Goal: Check status: Check status

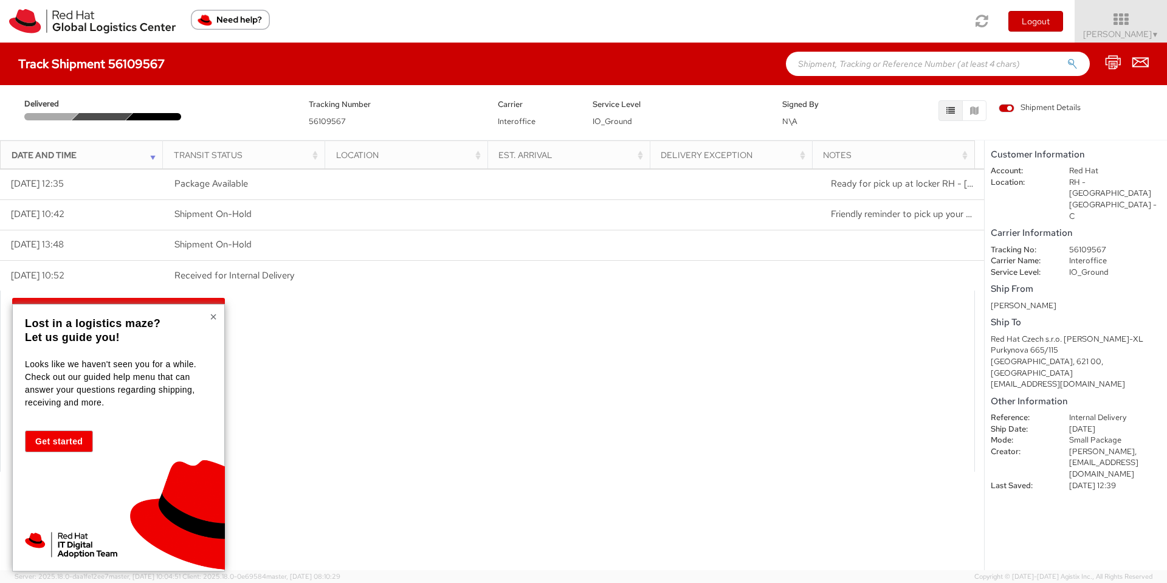
click at [211, 315] on button "×" at bounding box center [213, 317] width 7 height 12
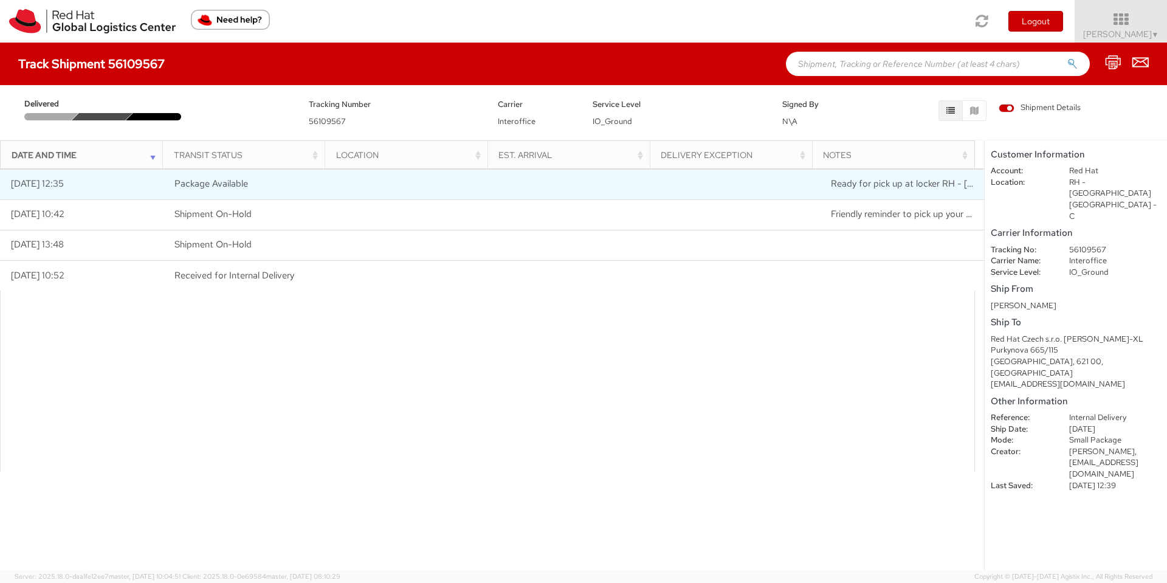
click at [766, 197] on td at bounding box center [738, 184] width 164 height 30
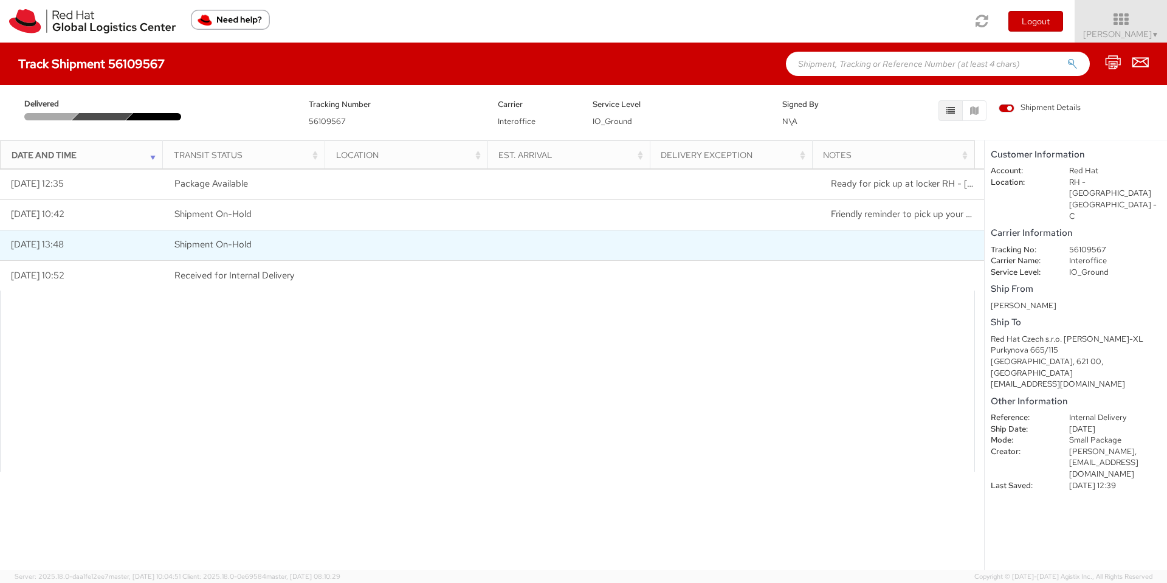
click at [860, 253] on td at bounding box center [902, 245] width 164 height 30
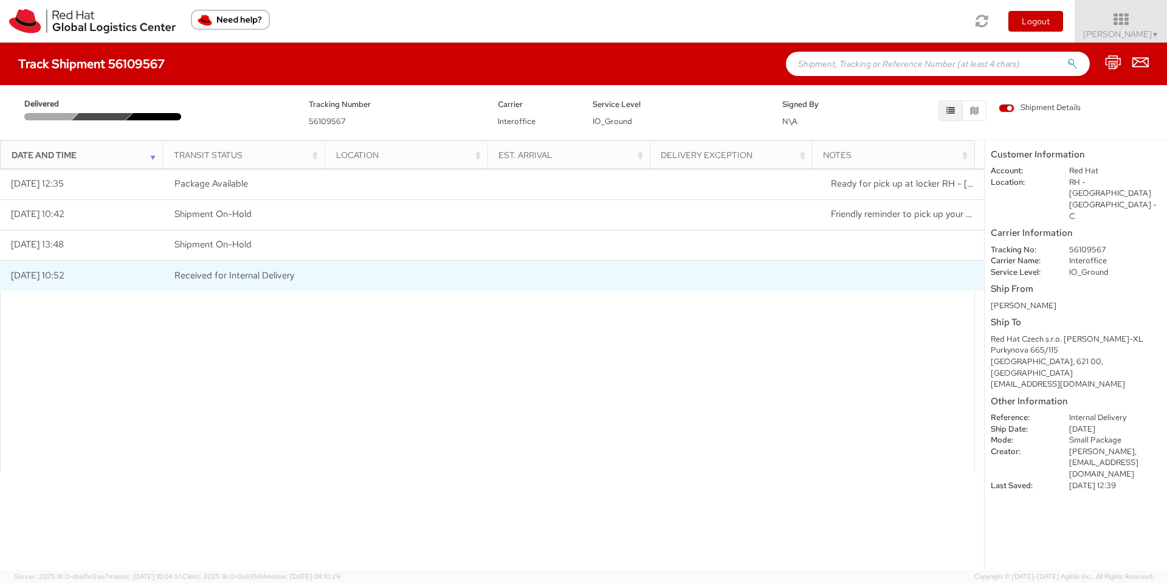
click at [850, 276] on td at bounding box center [902, 275] width 164 height 30
click at [275, 271] on span "Received for Internal Delivery" at bounding box center [234, 275] width 120 height 12
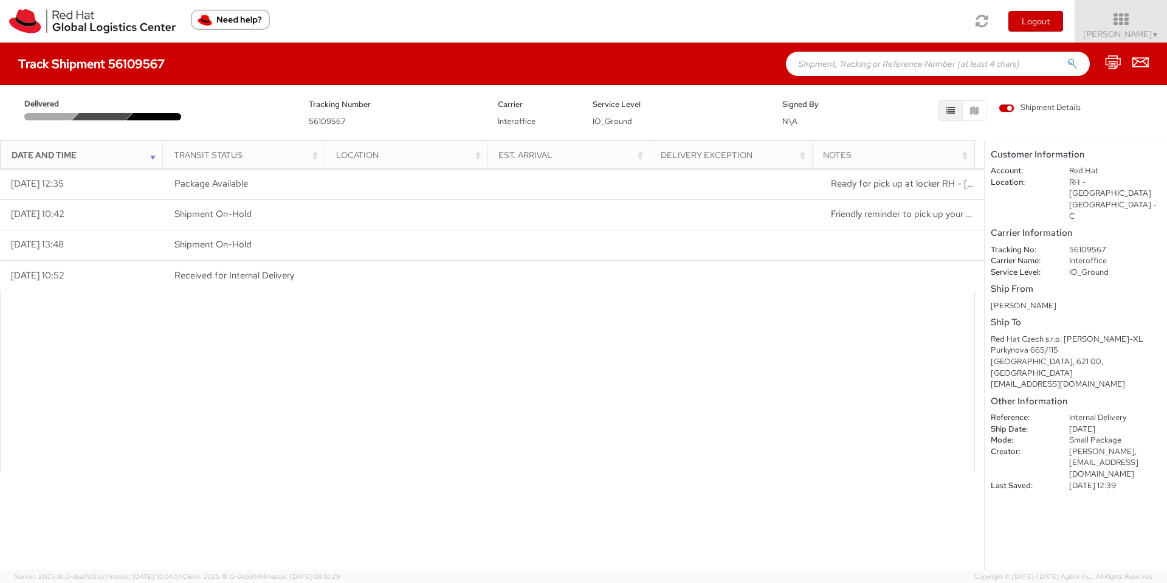
click at [778, 332] on div at bounding box center [487, 380] width 975 height 181
click at [1022, 456] on shipment-details "Customer Information Account: Red Hat Location: [GEOGRAPHIC_DATA] - [GEOGRAPHIC…" at bounding box center [1075, 355] width 182 height 430
drag, startPoint x: 1137, startPoint y: 438, endPoint x: 991, endPoint y: 331, distance: 180.5
click at [991, 331] on shipment-details "Customer Information Account: Red Hat Location: [GEOGRAPHIC_DATA] - [GEOGRAPHIC…" at bounding box center [1075, 355] width 182 height 430
click at [991, 345] on div "Purkynova 665/115" at bounding box center [1076, 351] width 170 height 12
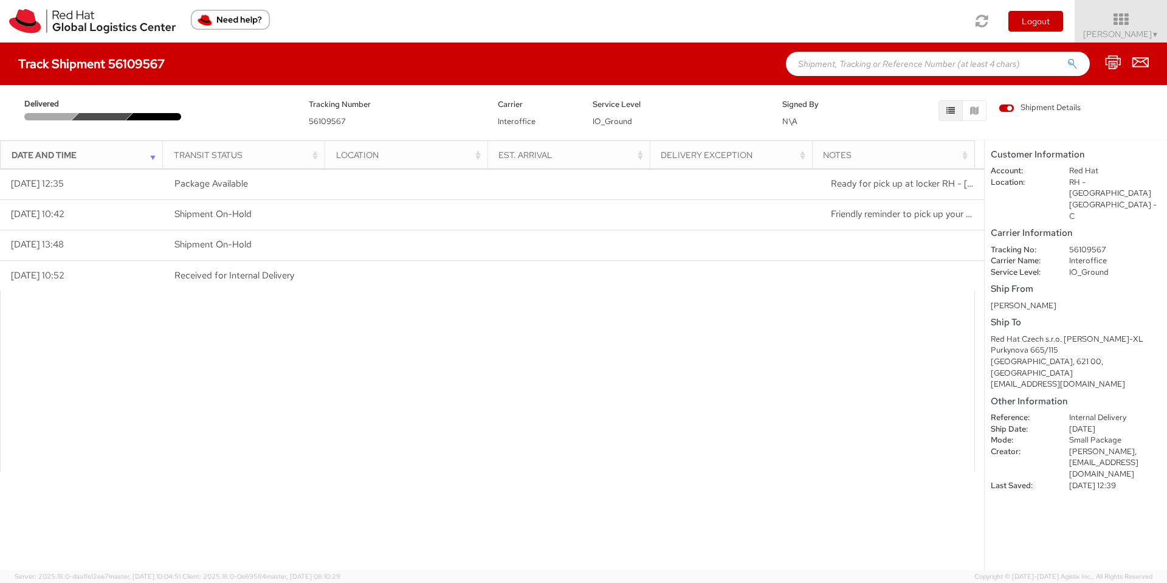
drag, startPoint x: 1139, startPoint y: 446, endPoint x: 1035, endPoint y: 441, distance: 103.4
click at [1035, 441] on shipment-details "Customer Information Account: Red Hat Location: [GEOGRAPHIC_DATA] - [GEOGRAPHIC…" at bounding box center [1075, 355] width 182 height 430
click at [1035, 480] on dt "Last Saved:" at bounding box center [1020, 486] width 78 height 12
click at [870, 291] on div at bounding box center [487, 380] width 975 height 181
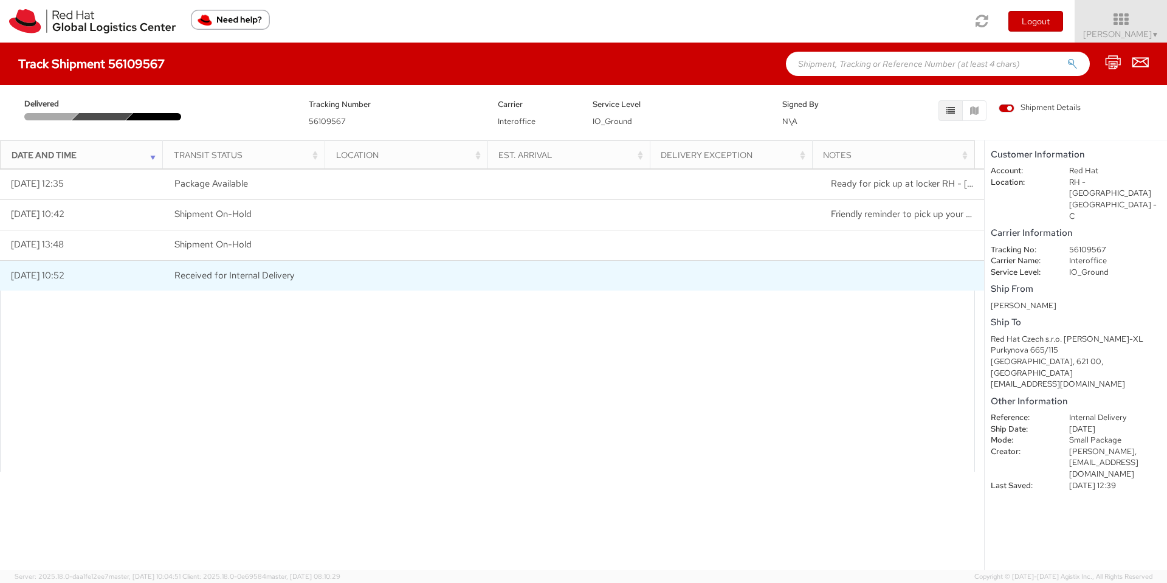
click at [862, 275] on td at bounding box center [902, 275] width 164 height 30
